Goal: Transaction & Acquisition: Purchase product/service

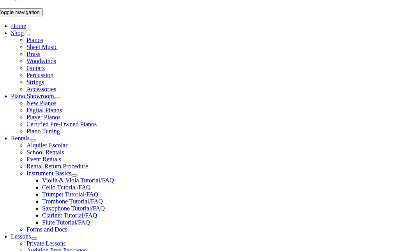
scroll to position [156, 0]
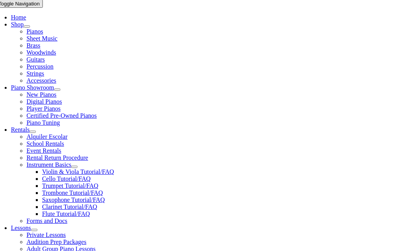
type input "lion"
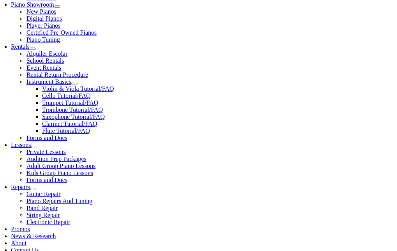
scroll to position [312, 0]
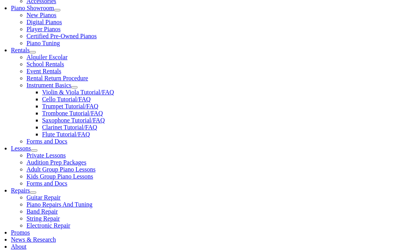
scroll to position [234, 0]
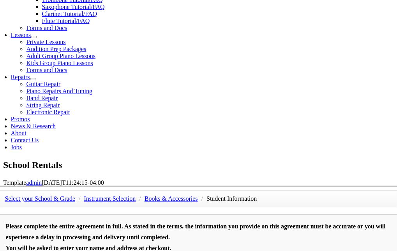
scroll to position [351, 0]
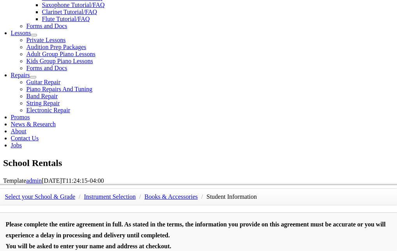
type input "1"
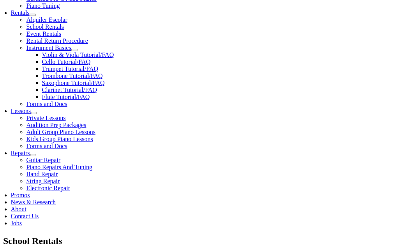
scroll to position [234, 0]
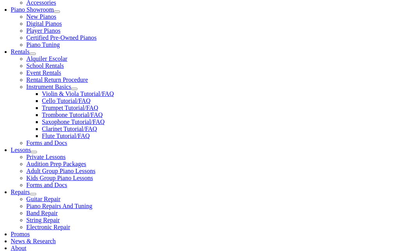
type input "R"
type input "Kiera"
type input "[PERSON_NAME]"
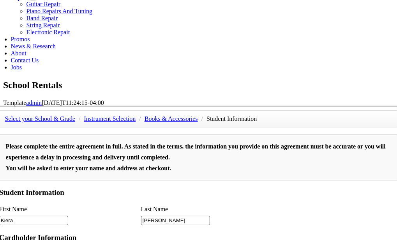
scroll to position [546, 0]
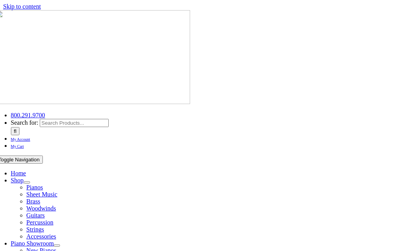
scroll to position [0, 0]
